Goal: Understand process/instructions: Learn how to perform a task or action

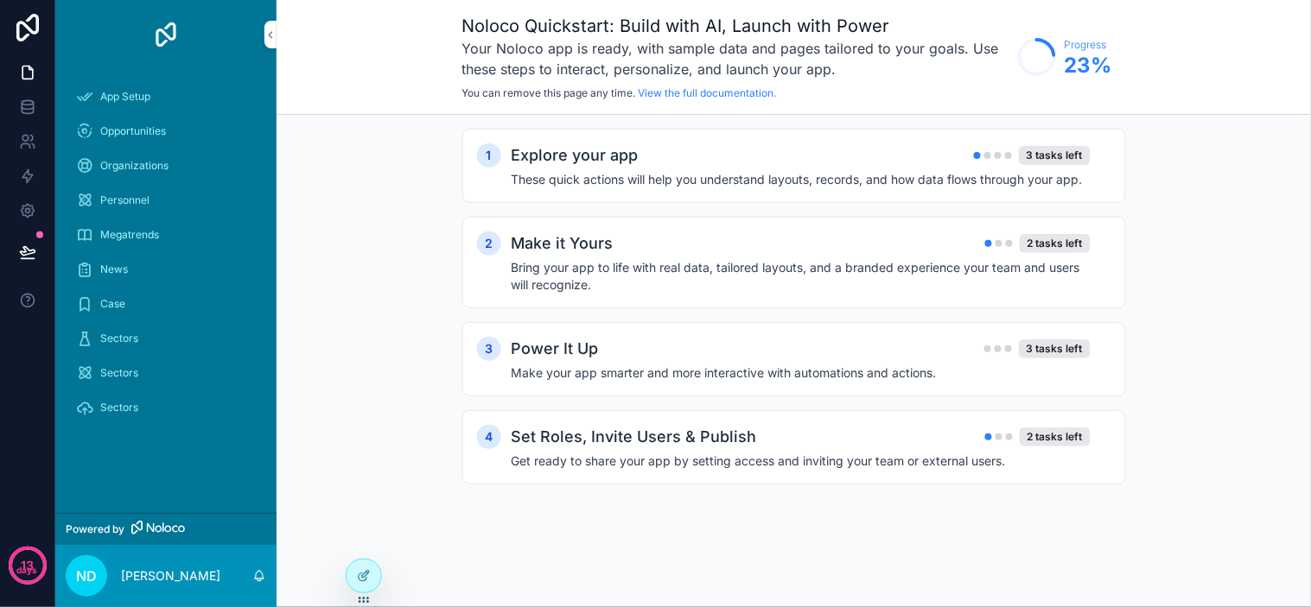
click at [208, 90] on div "App Setup" at bounding box center [166, 97] width 180 height 28
click at [759, 53] on h3 "Your Noloco app is ready, with sample data and pages tailored to your goals. Us…" at bounding box center [735, 58] width 547 height 41
click at [374, 581] on div at bounding box center [364, 576] width 35 height 33
